Goal: Information Seeking & Learning: Learn about a topic

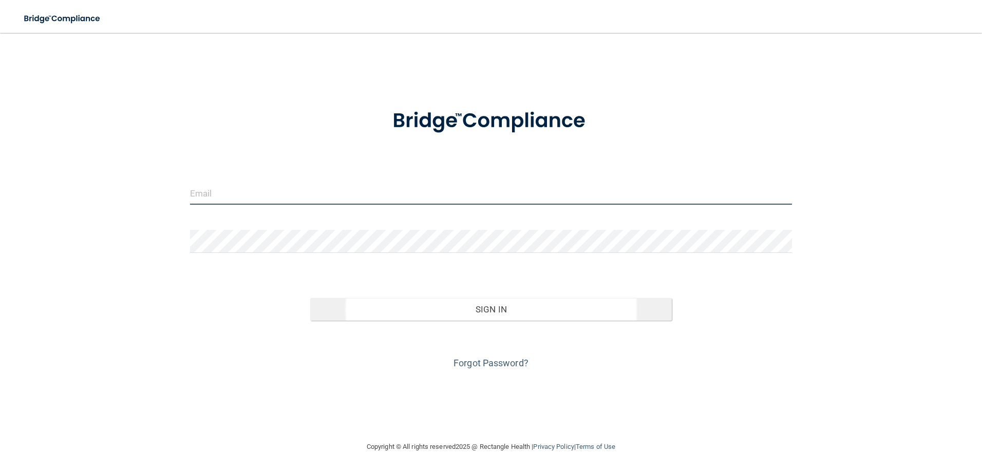
type input "[EMAIL_ADDRESS][DOMAIN_NAME]"
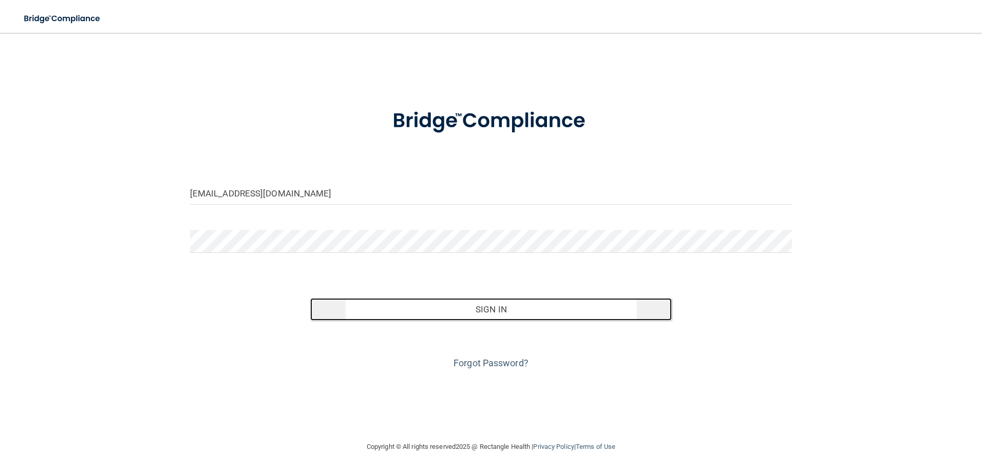
click at [494, 311] on button "Sign In" at bounding box center [490, 309] width 361 height 23
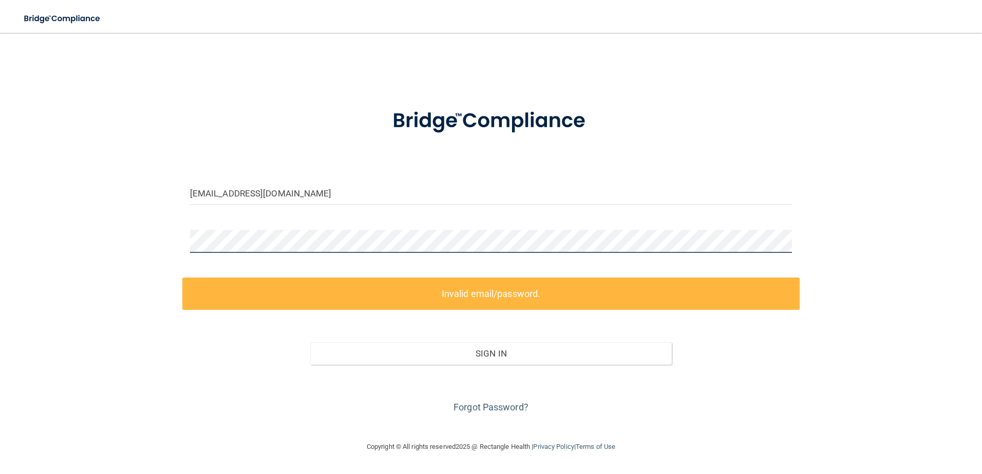
click at [114, 239] on div "[EMAIL_ADDRESS][DOMAIN_NAME] Invalid email/password. You don't have permission …" at bounding box center [491, 237] width 941 height 388
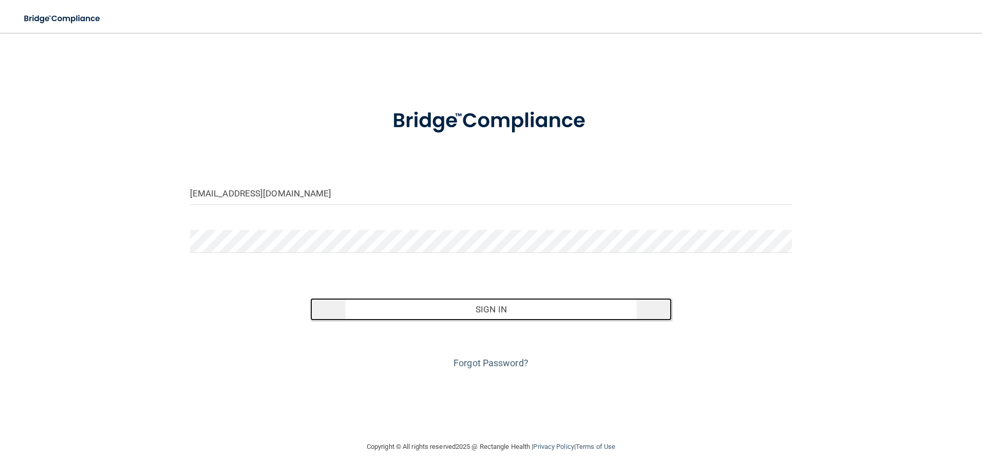
click at [488, 311] on button "Sign In" at bounding box center [490, 309] width 361 height 23
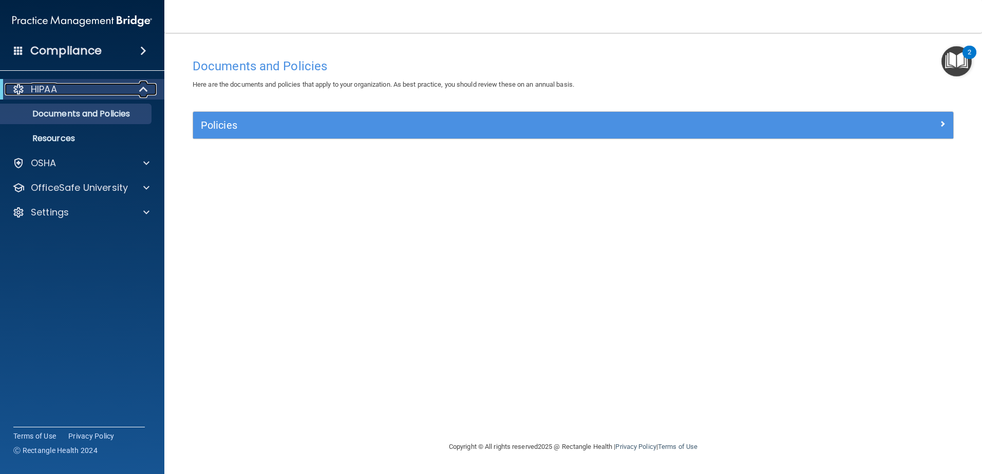
click at [120, 89] on div "HIPAA" at bounding box center [68, 89] width 127 height 12
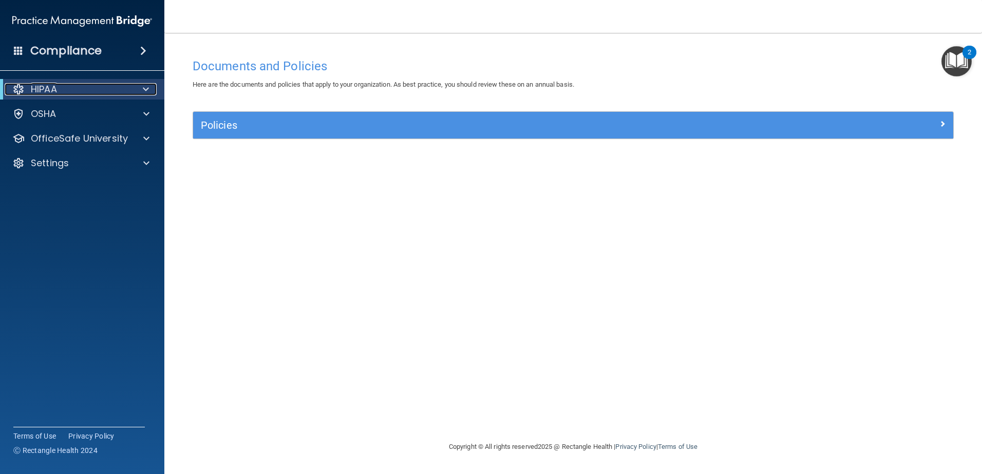
click at [120, 89] on div "HIPAA" at bounding box center [68, 89] width 127 height 12
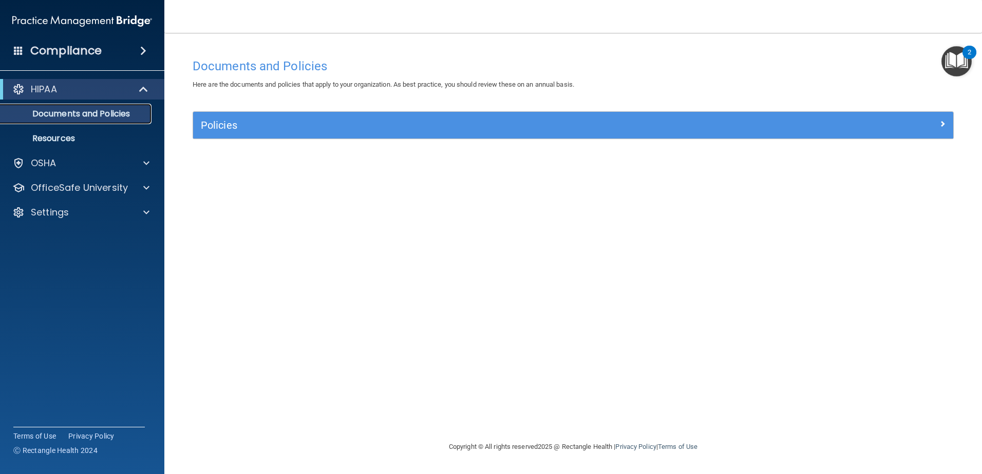
click at [112, 114] on p "Documents and Policies" at bounding box center [77, 114] width 140 height 10
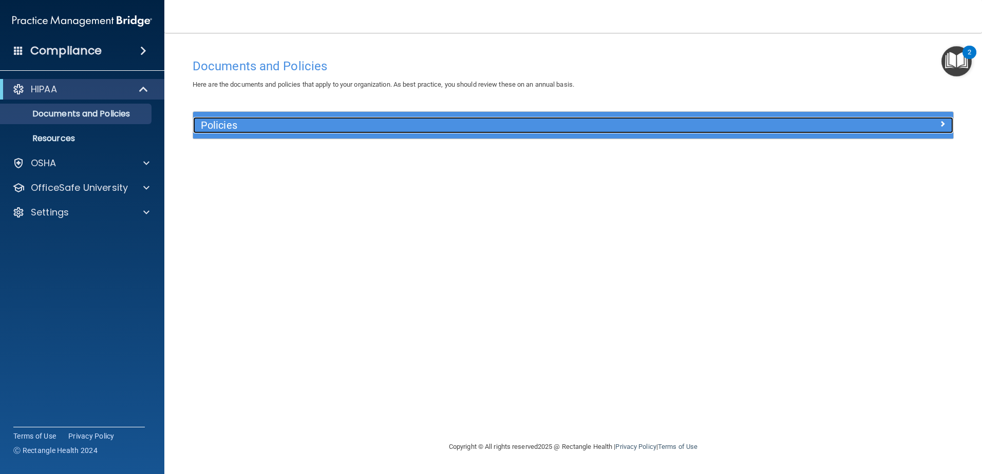
click at [245, 125] on h5 "Policies" at bounding box center [478, 125] width 554 height 11
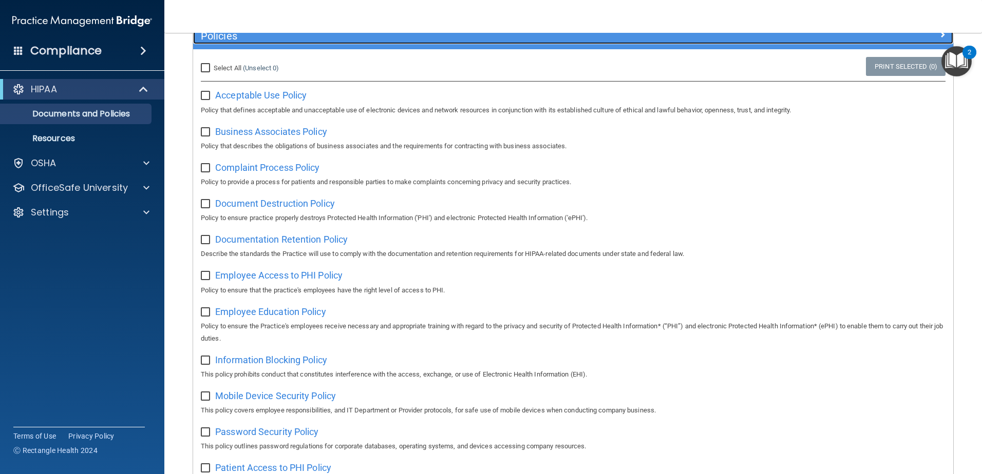
scroll to position [103, 0]
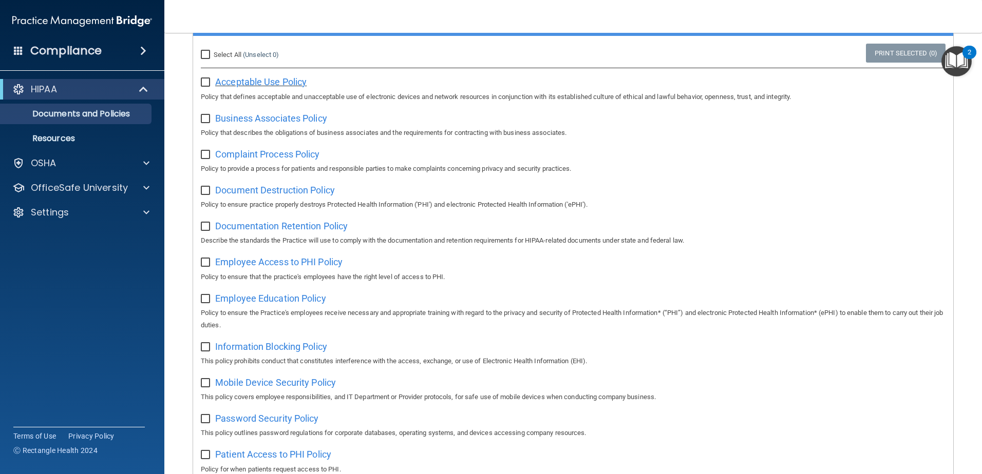
click at [271, 81] on span "Acceptable Use Policy" at bounding box center [260, 81] width 91 height 11
click at [265, 117] on span "Business Associates Policy" at bounding box center [271, 118] width 112 height 11
click at [248, 154] on span "Complaint Process Policy" at bounding box center [267, 154] width 104 height 11
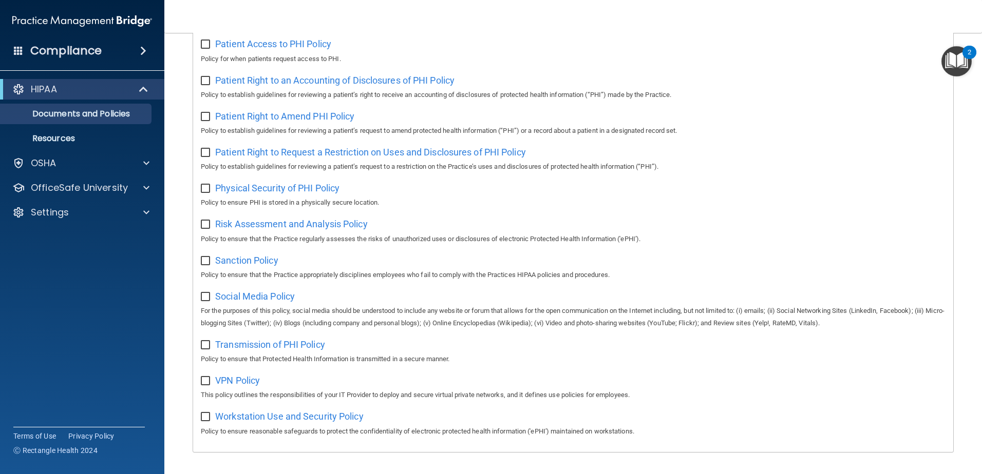
scroll to position [556, 0]
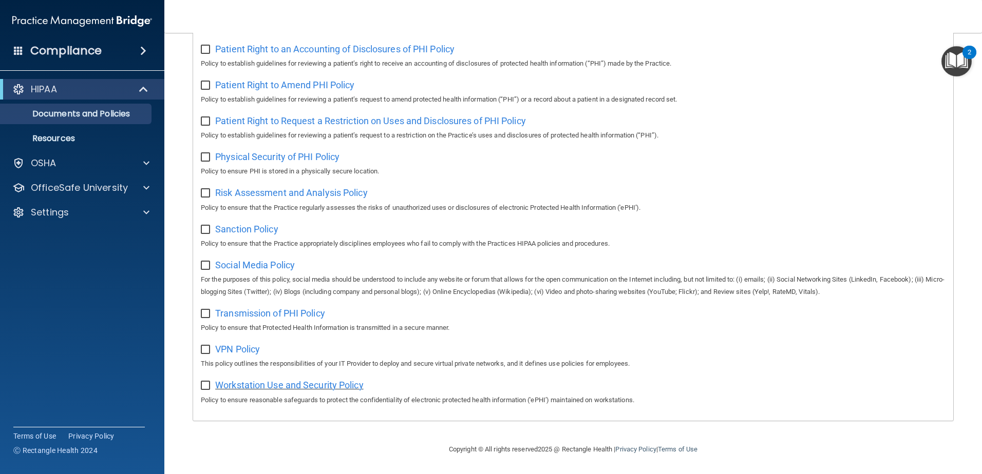
click at [303, 384] on span "Workstation Use and Security Policy" at bounding box center [289, 385] width 148 height 11
